Goal: Go to known website: Access a specific website the user already knows

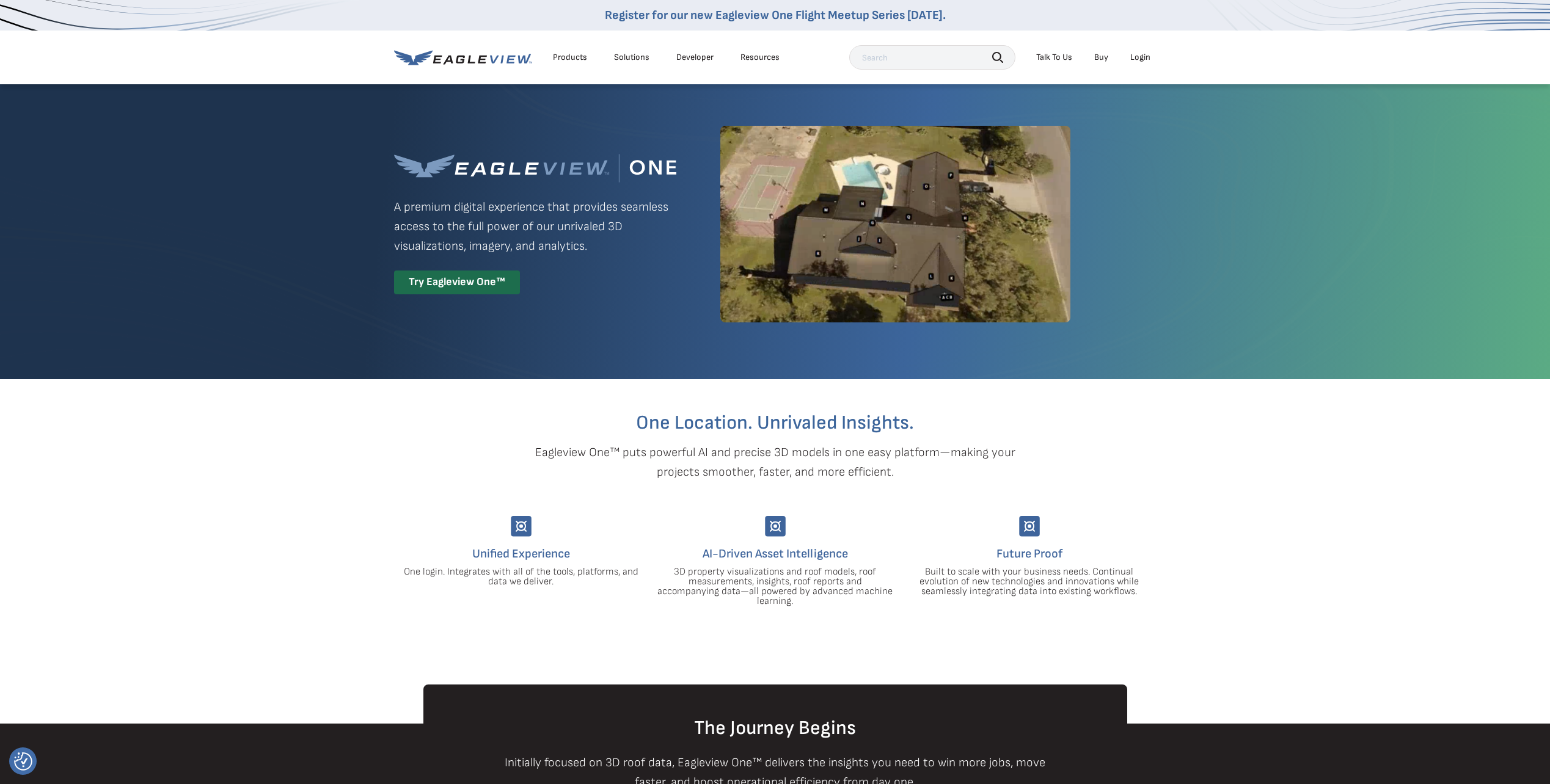
click at [1141, 53] on div "Login" at bounding box center [1140, 57] width 20 height 11
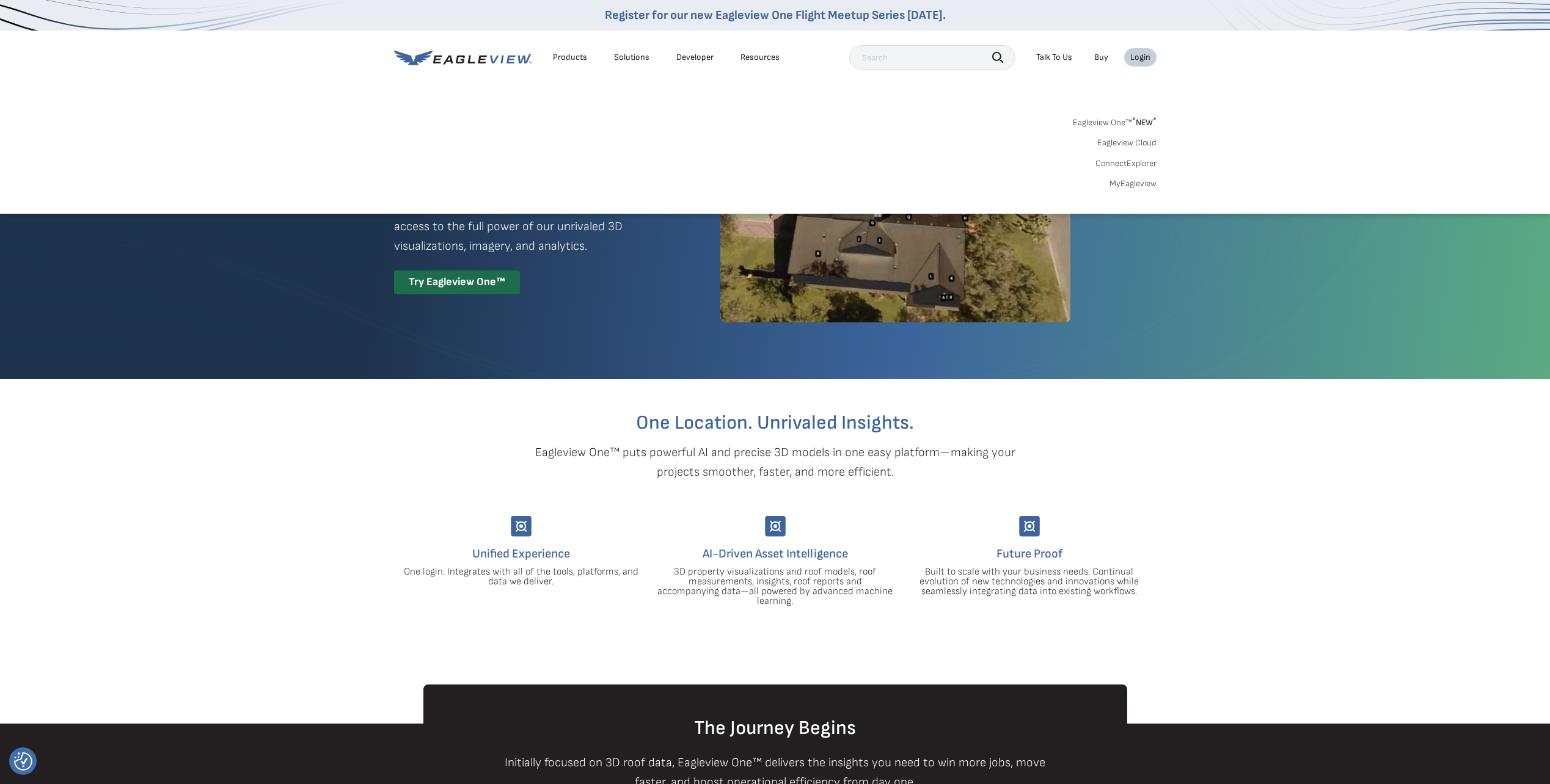
click at [1098, 126] on link "Eagleview One™ * NEW *" at bounding box center [1115, 120] width 84 height 14
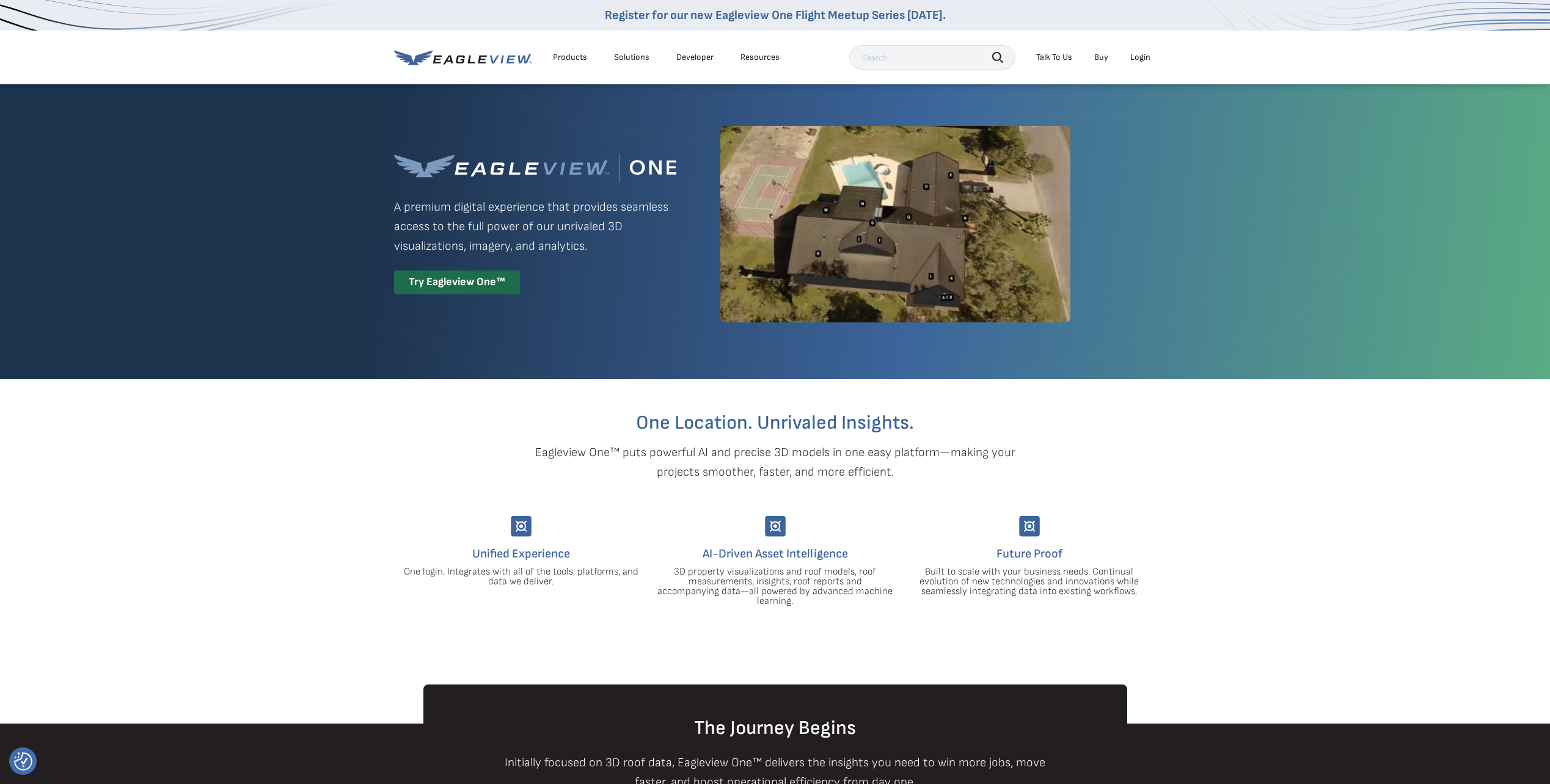
click at [1133, 57] on div "Login" at bounding box center [1140, 57] width 20 height 11
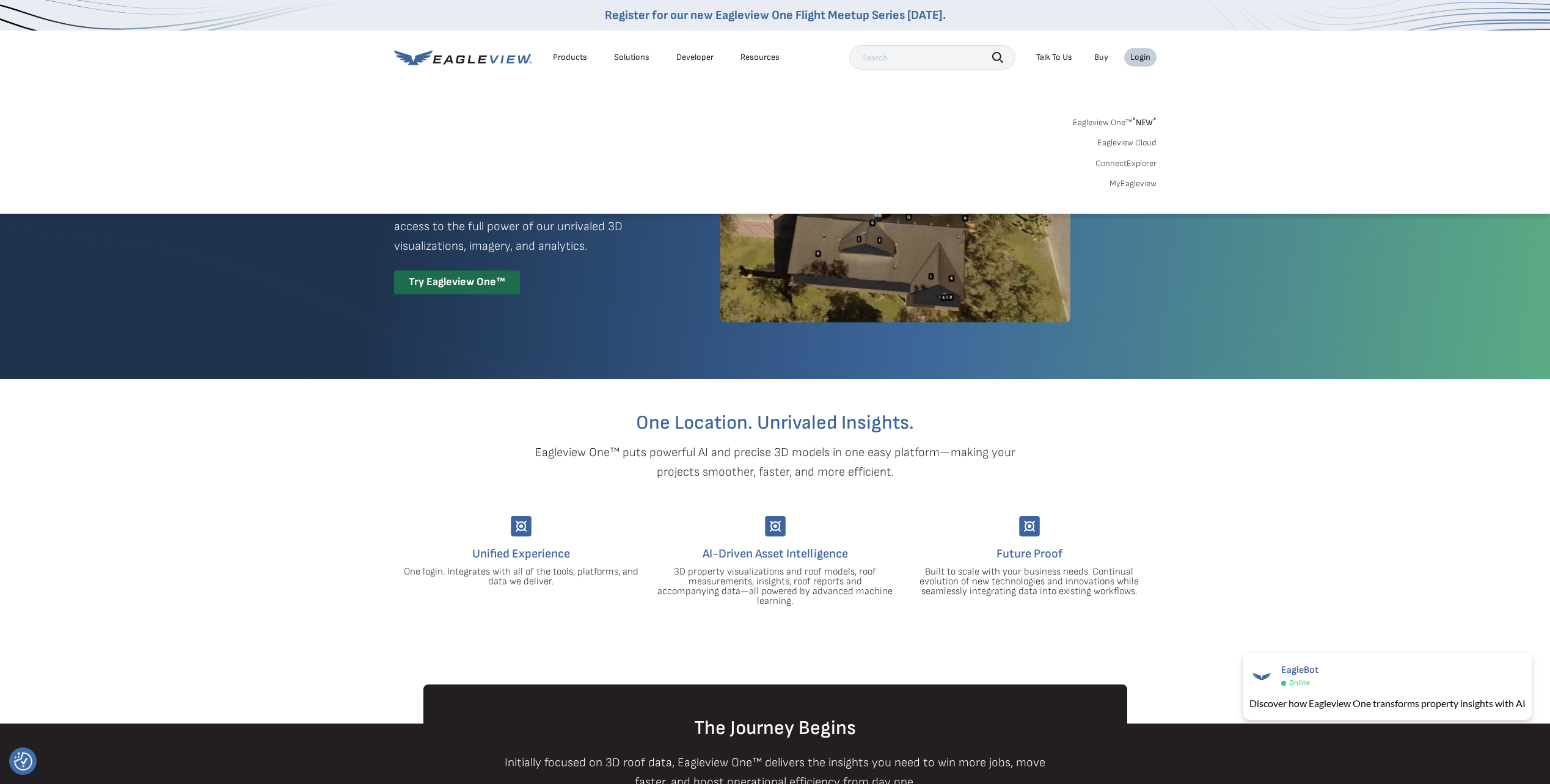
click at [1129, 167] on link "ConnectExplorer" at bounding box center [1126, 164] width 61 height 11
